Goal: Information Seeking & Learning: Learn about a topic

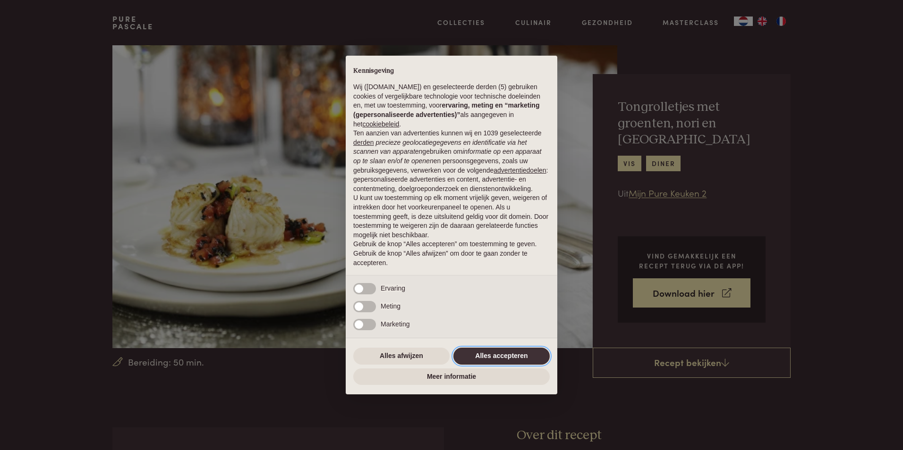
click at [500, 358] on button "Alles accepteren" at bounding box center [501, 356] width 96 height 17
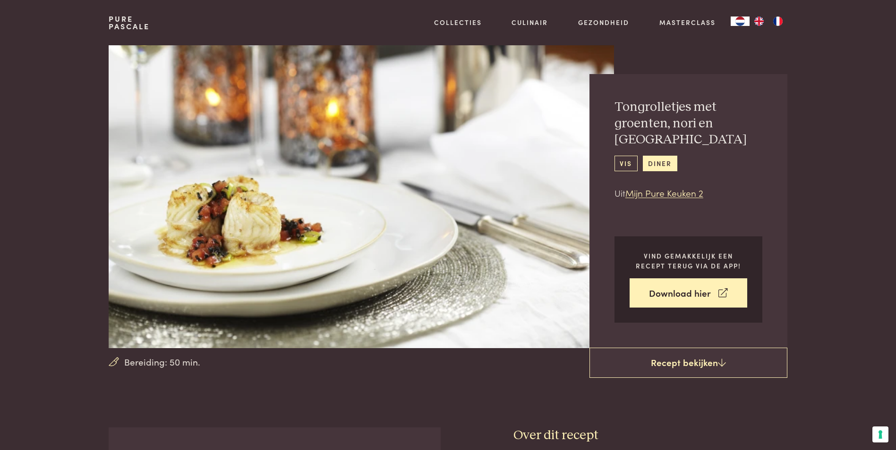
click at [631, 156] on link "vis" at bounding box center [625, 164] width 23 height 16
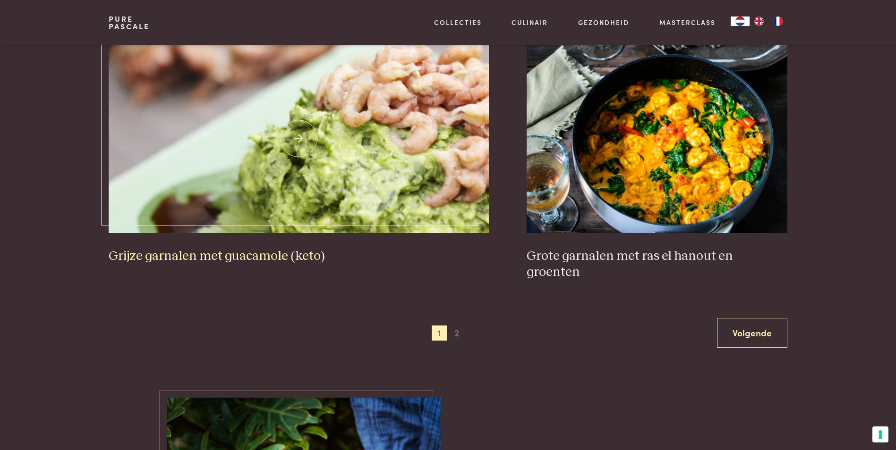
scroll to position [1889, 0]
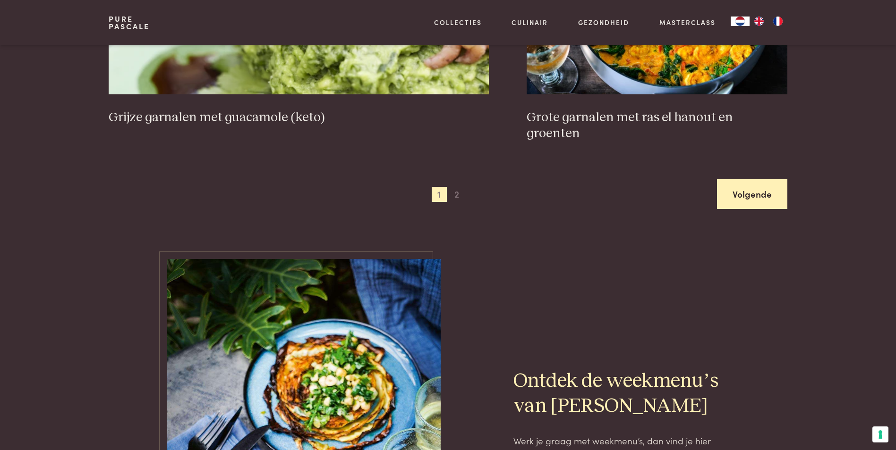
click at [762, 181] on link "Volgende" at bounding box center [752, 194] width 70 height 30
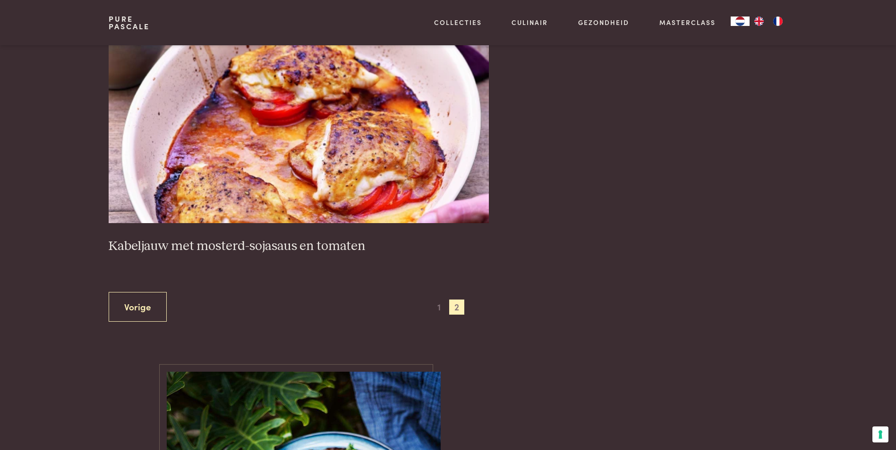
scroll to position [972, 0]
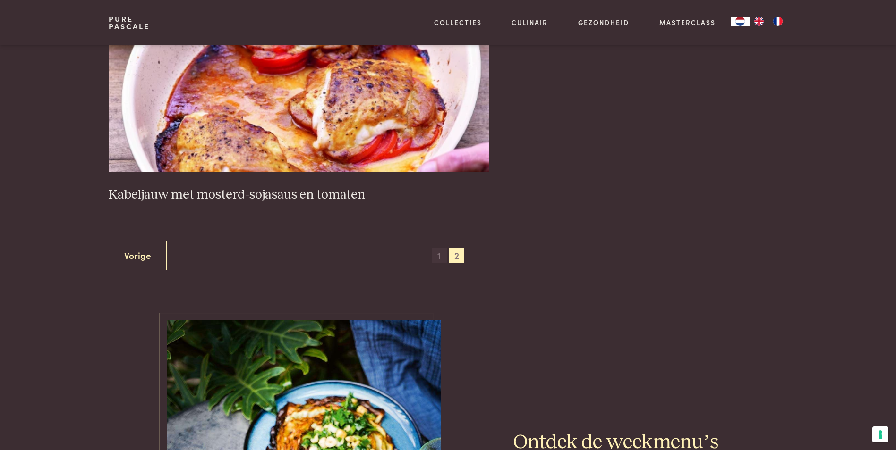
click at [435, 257] on span "1" at bounding box center [439, 255] width 15 height 15
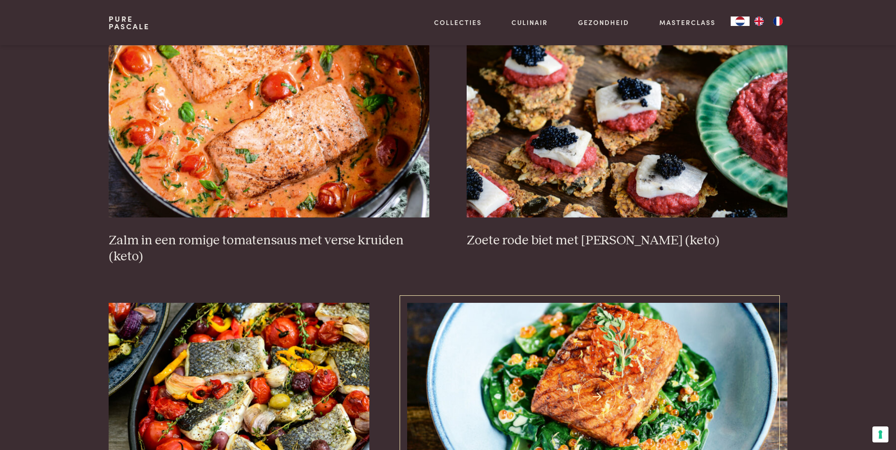
scroll to position [264, 0]
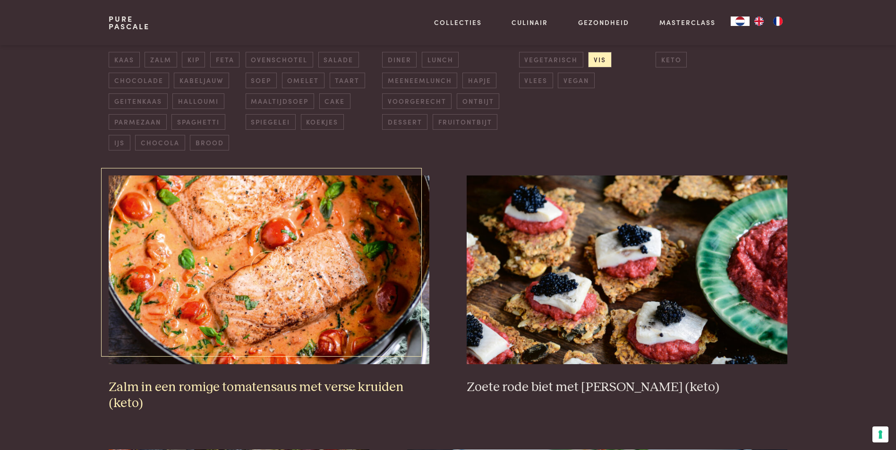
click at [246, 385] on h3 "Zalm in een romige tomatensaus met verse kruiden (keto)" at bounding box center [269, 396] width 320 height 33
